Goal: Information Seeking & Learning: Learn about a topic

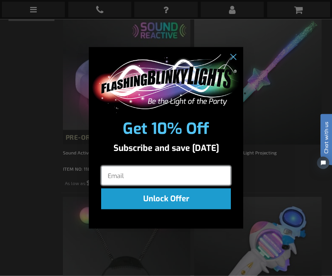
scroll to position [344, 0]
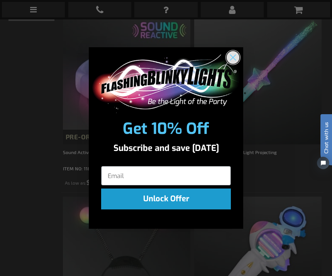
click at [235, 64] on circle "Close dialog" at bounding box center [233, 57] width 13 height 13
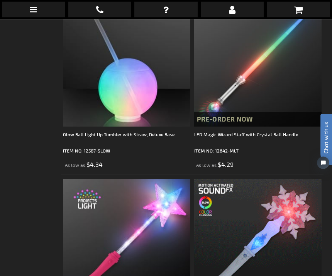
scroll to position [5219, 0]
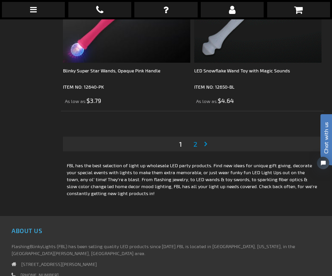
click at [199, 146] on link "Page 2" at bounding box center [195, 144] width 7 height 12
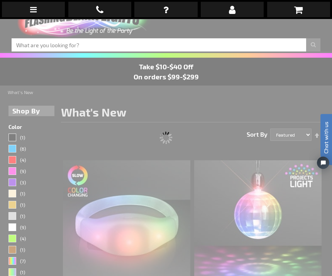
scroll to position [19, 0]
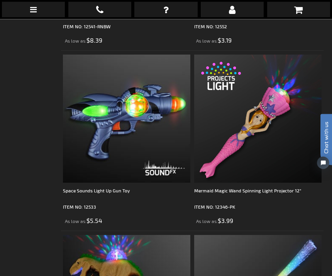
scroll to position [4623, 0]
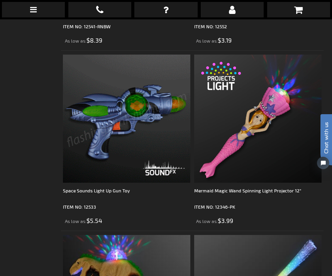
click at [135, 110] on img at bounding box center [127, 118] width 128 height 128
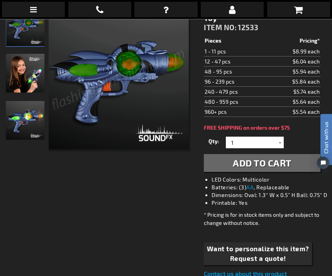
scroll to position [121, 0]
click at [134, 84] on img at bounding box center [118, 78] width 141 height 141
click at [37, 122] on img "LED Space Sounds Light Up Gun Toy" at bounding box center [25, 120] width 39 height 39
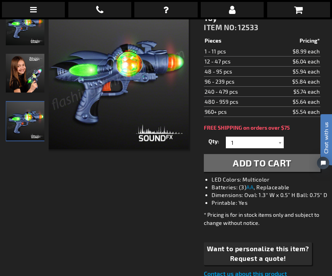
click at [34, 76] on img "Girl displaying LED Space Sounds Light Up Gun Toy" at bounding box center [25, 73] width 39 height 39
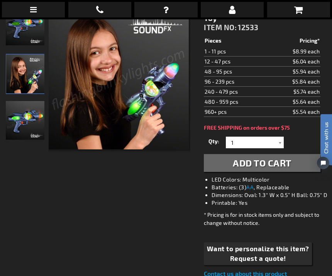
click at [34, 32] on img "LED Space Sounds Light Up Gun Toy" at bounding box center [25, 26] width 39 height 39
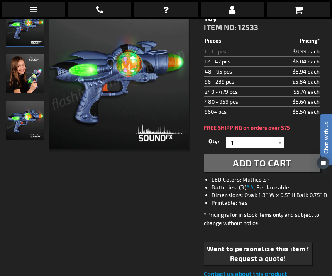
click at [135, 79] on img at bounding box center [118, 78] width 141 height 141
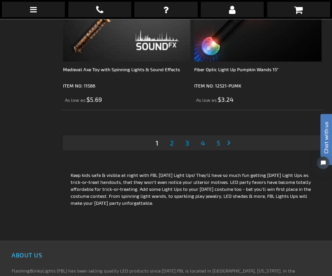
scroll to position [5536, 0]
click at [191, 141] on link "Page 3" at bounding box center [187, 142] width 7 height 12
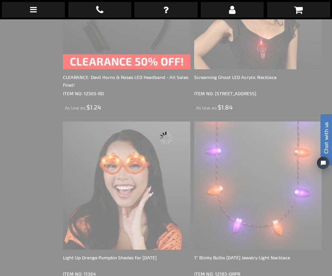
scroll to position [19, 0]
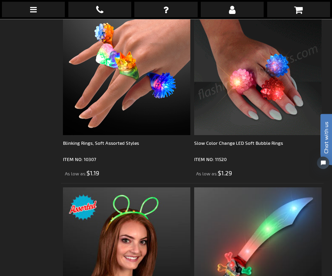
scroll to position [4204, 0]
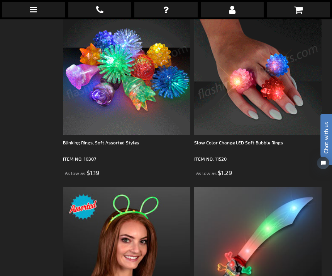
click at [141, 83] on img at bounding box center [127, 71] width 128 height 128
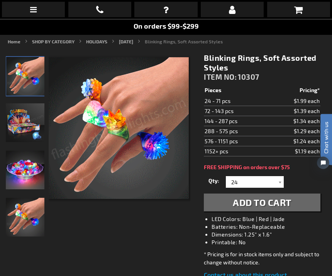
scroll to position [71, 0]
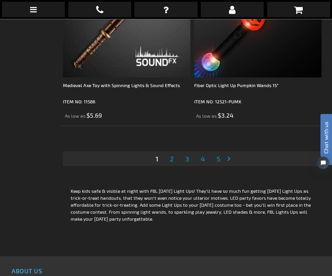
scroll to position [5452, 0]
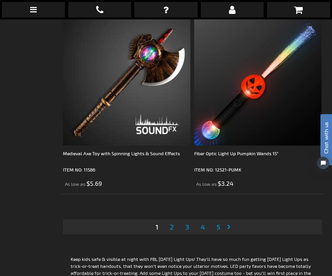
click at [189, 228] on span "3" at bounding box center [188, 226] width 4 height 9
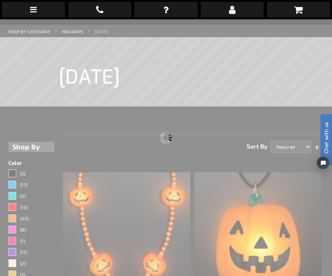
scroll to position [19, 0]
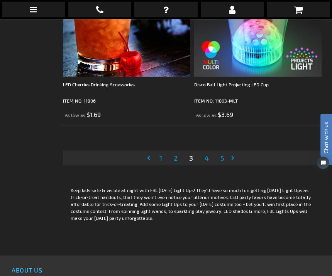
scroll to position [5535, 0]
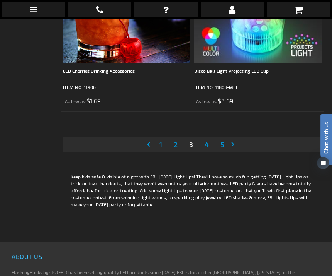
click at [206, 143] on span "4" at bounding box center [207, 144] width 4 height 9
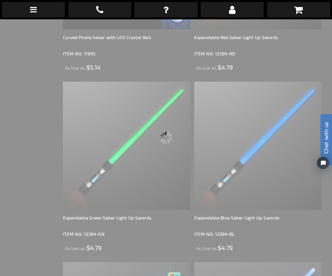
scroll to position [19, 0]
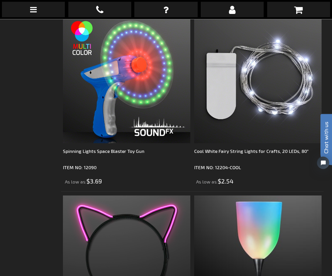
scroll to position [2577, 0]
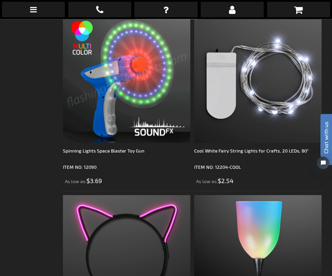
click at [143, 70] on img at bounding box center [127, 79] width 128 height 128
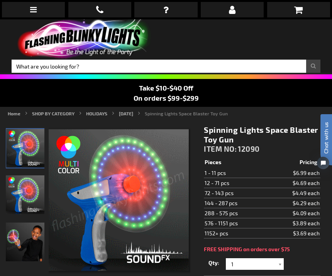
click at [161, 255] on img at bounding box center [118, 199] width 141 height 141
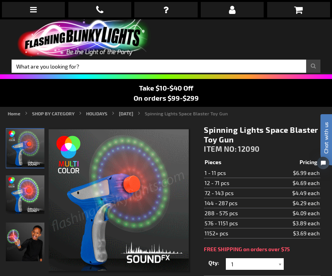
click at [135, 188] on img at bounding box center [118, 199] width 141 height 141
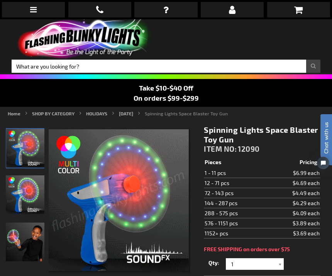
click at [86, 94] on div "Take $10-$40 Off On orders $99-$299" at bounding box center [166, 93] width 332 height 20
click at [17, 10] on link at bounding box center [33, 9] width 63 height 15
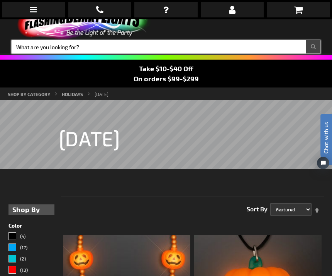
click at [82, 49] on input "Search" at bounding box center [166, 46] width 309 height 13
type input "Toys with sound"
click at [313, 47] on button "Search" at bounding box center [313, 46] width 14 height 13
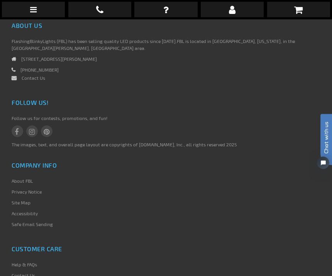
scroll to position [1836, 0]
